Goal: Find specific page/section: Find specific page/section

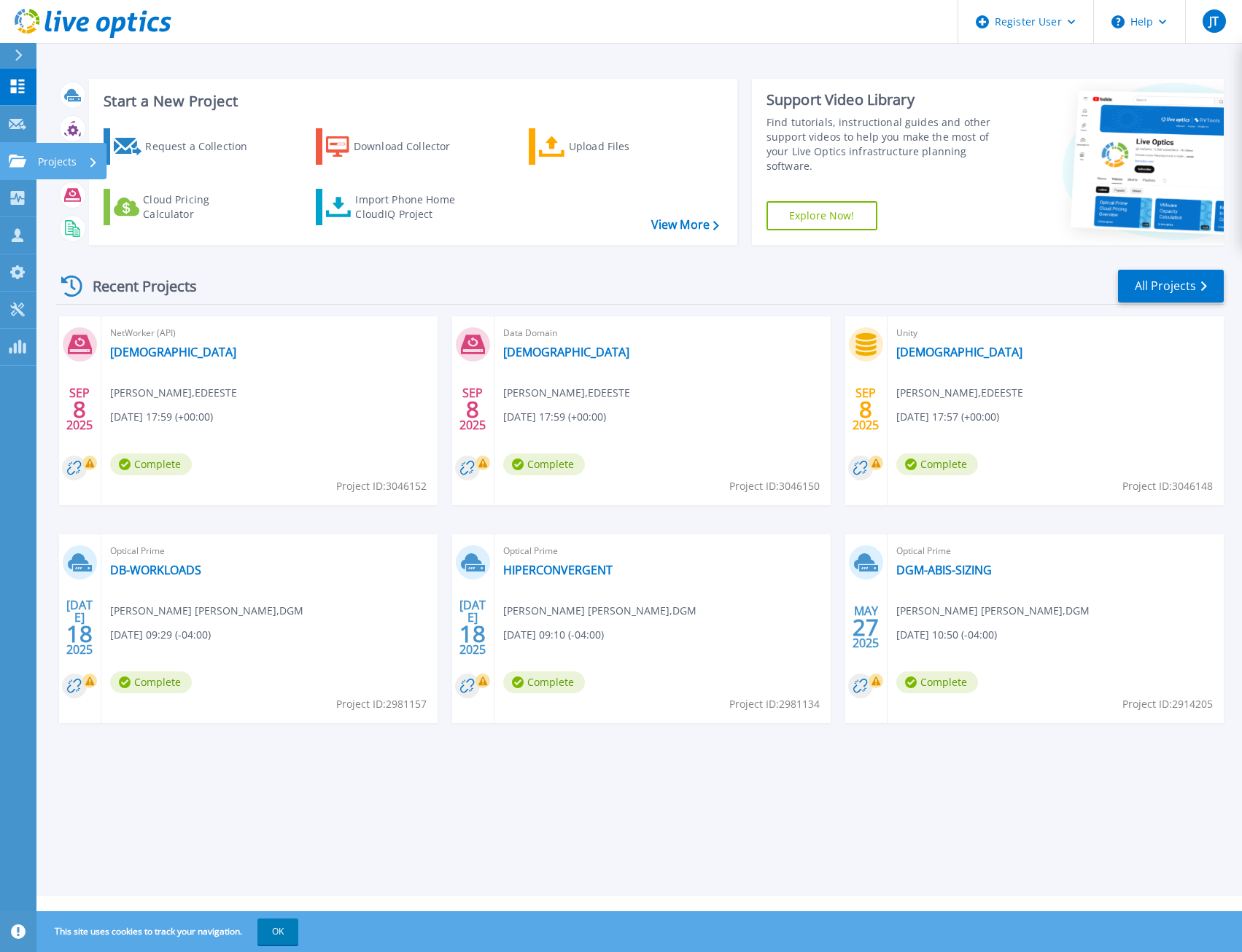
click at [51, 154] on p "Projects" at bounding box center [57, 162] width 39 height 38
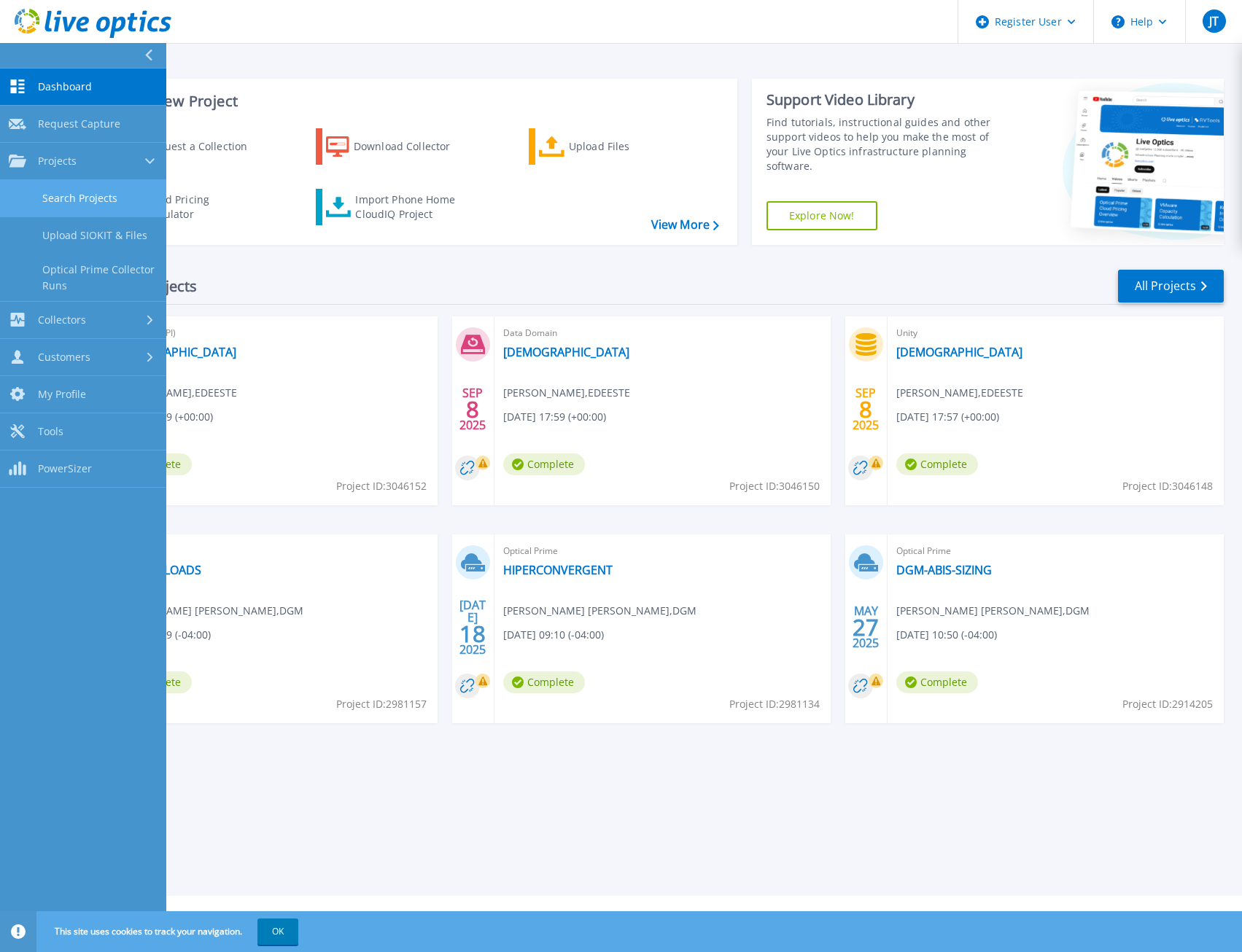
click at [73, 193] on link "Search Projects" at bounding box center [83, 198] width 166 height 37
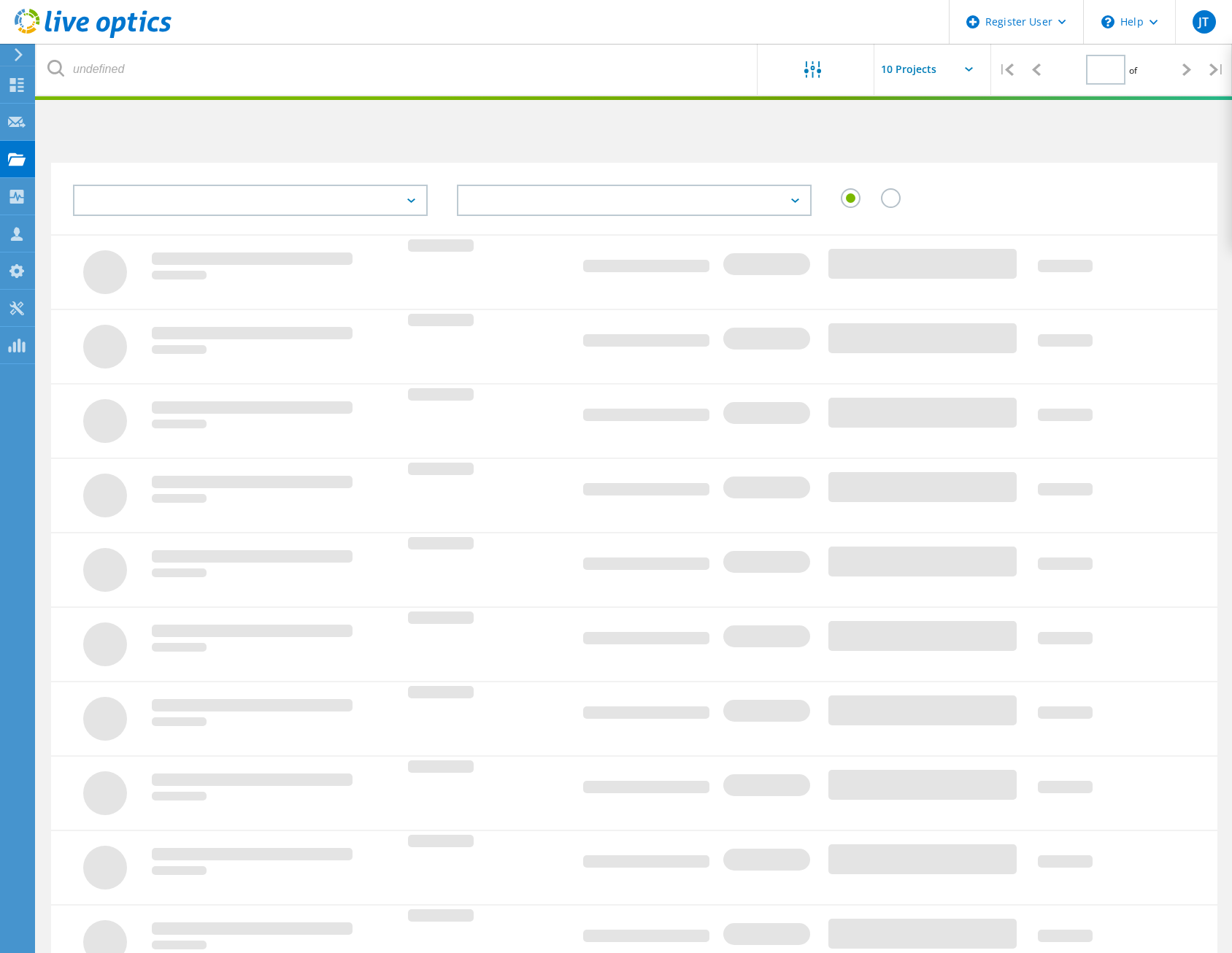
type input "1"
